Goal: Task Accomplishment & Management: Manage account settings

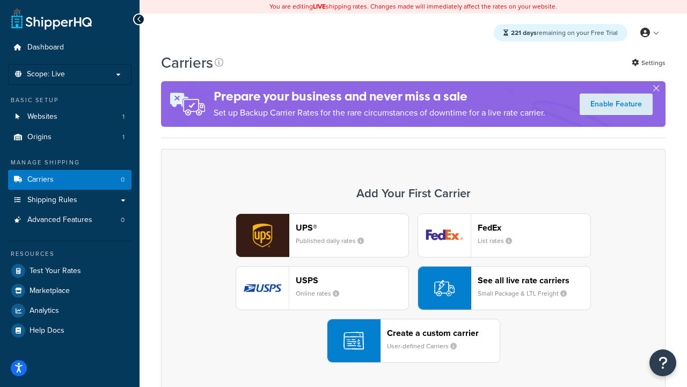
click at [413, 288] on div "UPS® Published daily rates FedEx List rates USPS Online rates See all live rate…" at bounding box center [413, 287] width 482 height 149
click at [534, 227] on header "FedEx" at bounding box center [534, 227] width 113 height 10
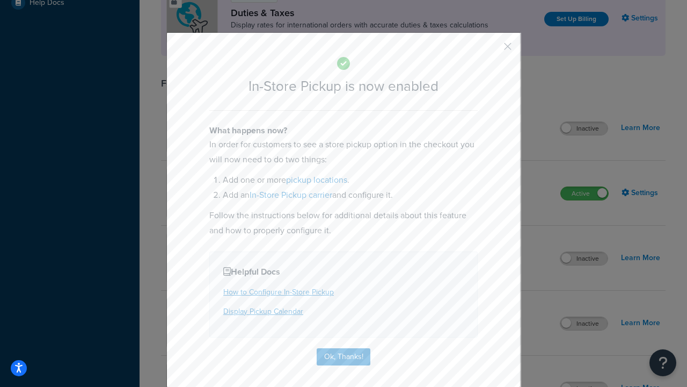
click at [492, 50] on button "button" at bounding box center [492, 50] width 3 height 3
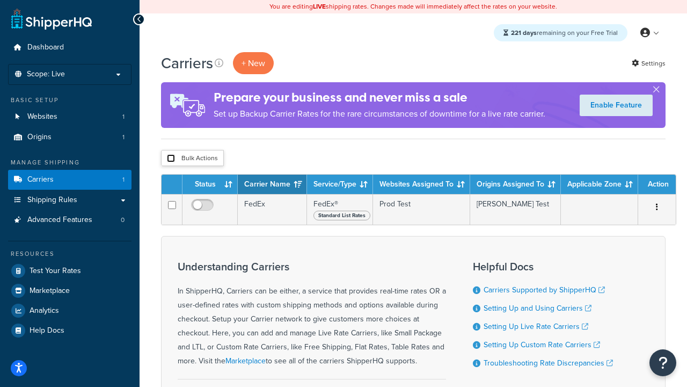
click at [171, 158] on input "checkbox" at bounding box center [171, 158] width 8 height 8
checkbox input "true"
click at [0, 0] on button "Delete" at bounding box center [0, 0] width 0 height 0
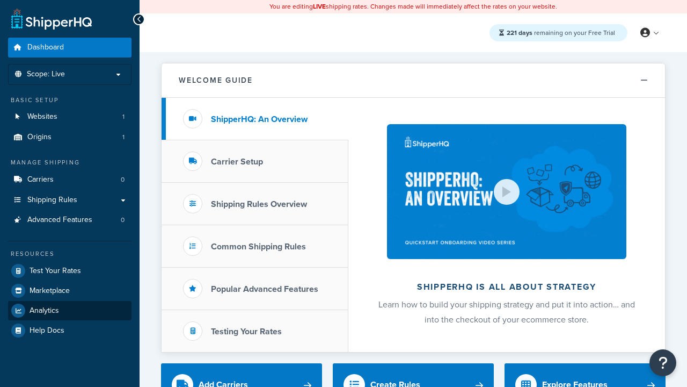
click at [44, 310] on span "Analytics" at bounding box center [45, 310] width 30 height 9
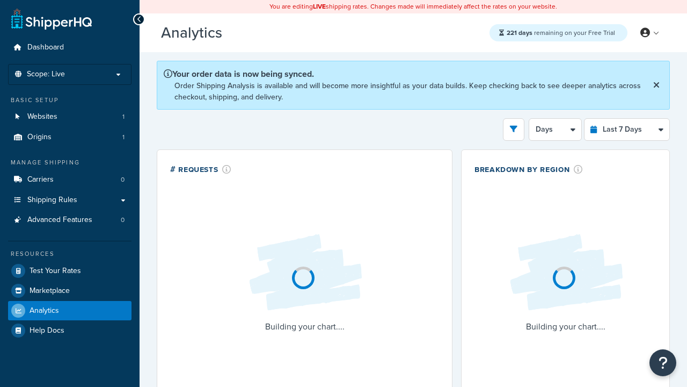
select select "last_7_days"
click at [514, 128] on icon "open filter drawer" at bounding box center [514, 129] width 8 height 8
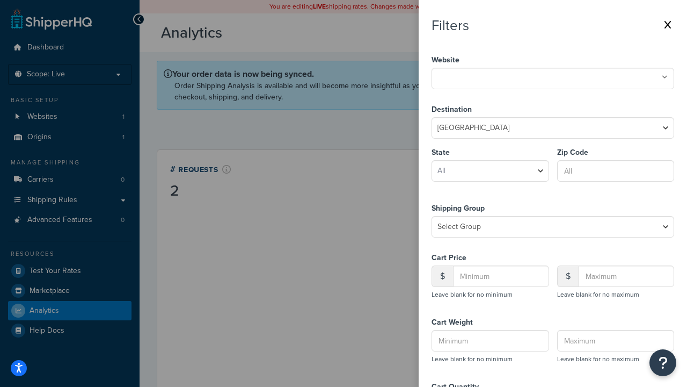
click at [665, 77] on icon at bounding box center [665, 77] width 6 height 6
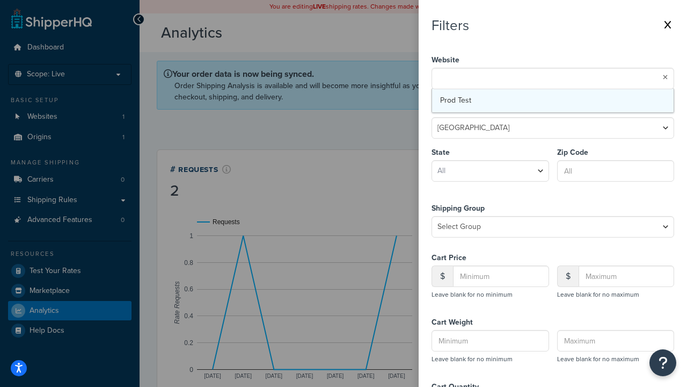
select select "CA"
type input "92612"
type input "20"
type input "500"
type input "1"
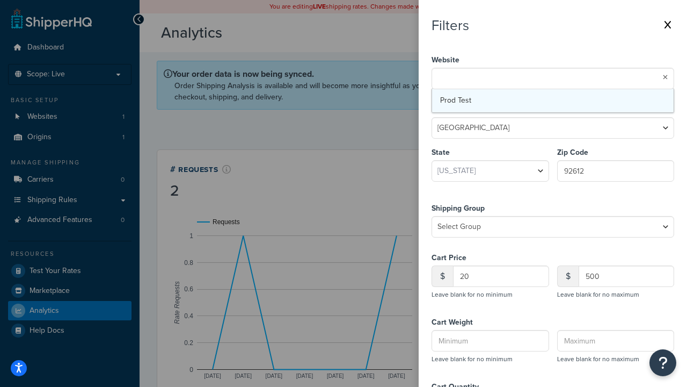
type input "20"
type input "5"
type input "300"
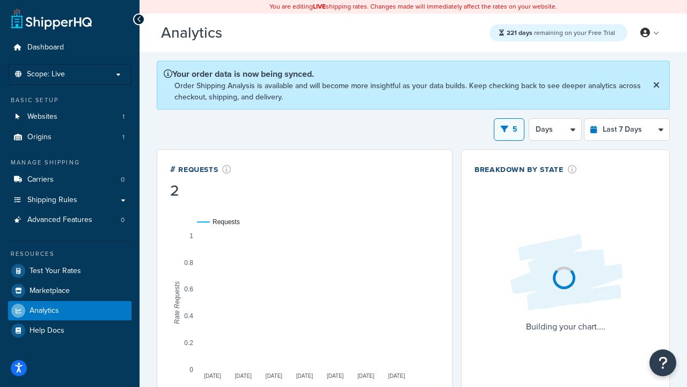
scroll to position [166, 0]
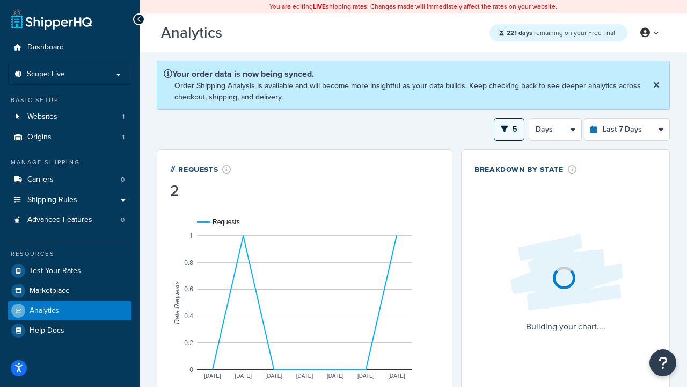
click at [509, 128] on button "5" at bounding box center [509, 129] width 31 height 23
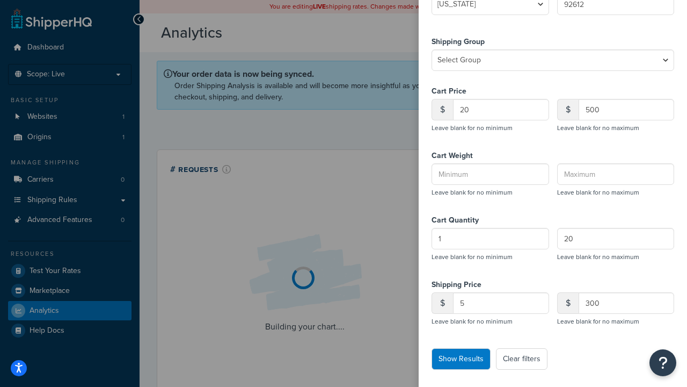
click at [522, 359] on button "Clear filters" at bounding box center [522, 358] width 52 height 21
select select
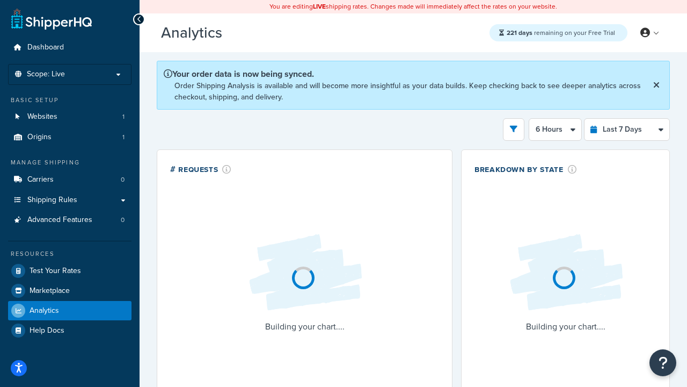
select select "1d"
select select "last_7_days"
select select "1d"
